Goal: Find specific page/section: Find specific page/section

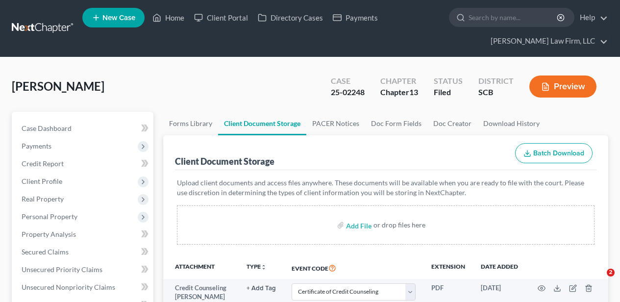
select select "6"
select select "16"
select select "15"
click at [170, 18] on link "Home" at bounding box center [168, 18] width 42 height 18
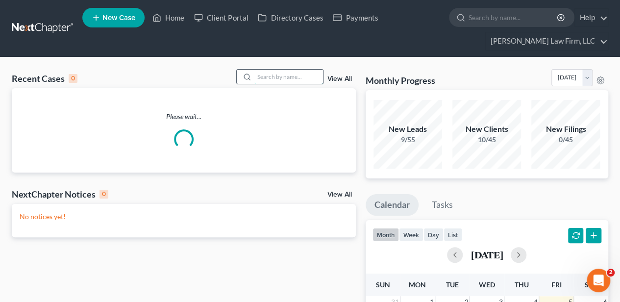
click at [285, 75] on input "search" at bounding box center [288, 77] width 69 height 14
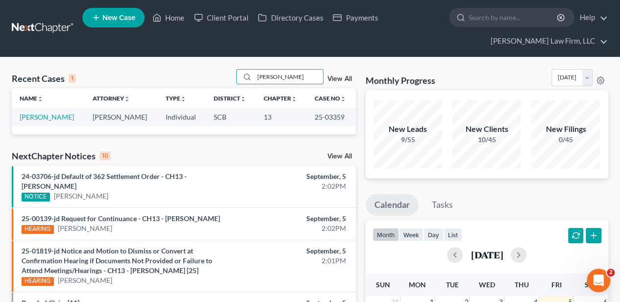
type input "[PERSON_NAME]"
click at [61, 113] on td "[PERSON_NAME]" at bounding box center [48, 117] width 73 height 18
click at [53, 116] on link "[PERSON_NAME]" at bounding box center [47, 117] width 54 height 8
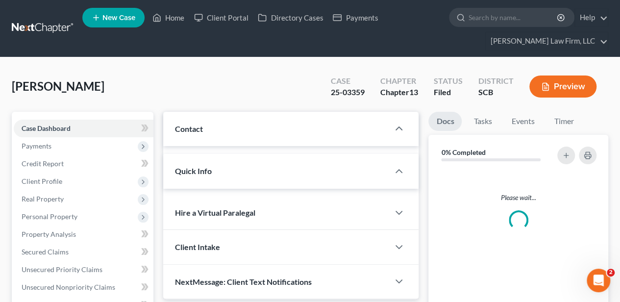
select select "2"
